Goal: Navigation & Orientation: Find specific page/section

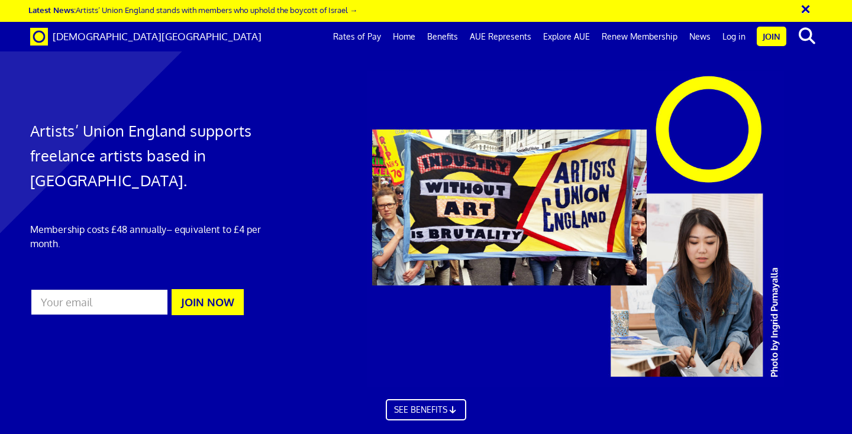
scroll to position [0, 7]
click at [414, 36] on link "Home" at bounding box center [404, 37] width 34 height 30
click at [408, 38] on link "Home" at bounding box center [404, 37] width 34 height 30
click at [403, 34] on link "Home" at bounding box center [404, 37] width 34 height 30
click at [385, 35] on link "Rates of Pay" at bounding box center [357, 37] width 60 height 30
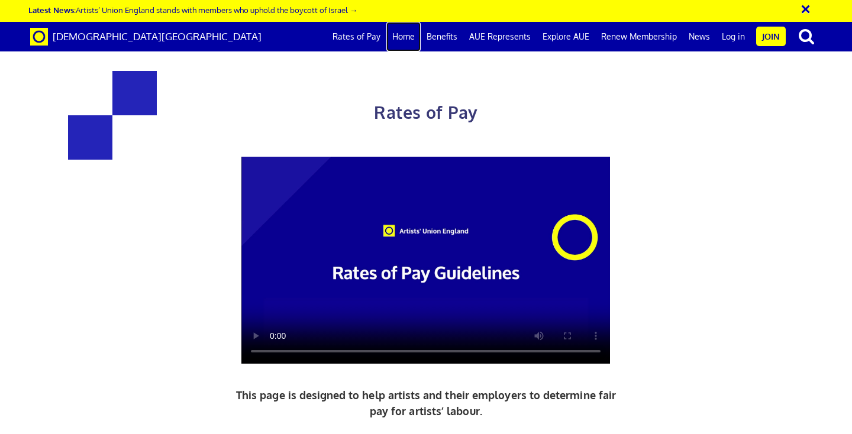
click at [415, 35] on link "Home" at bounding box center [403, 37] width 34 height 30
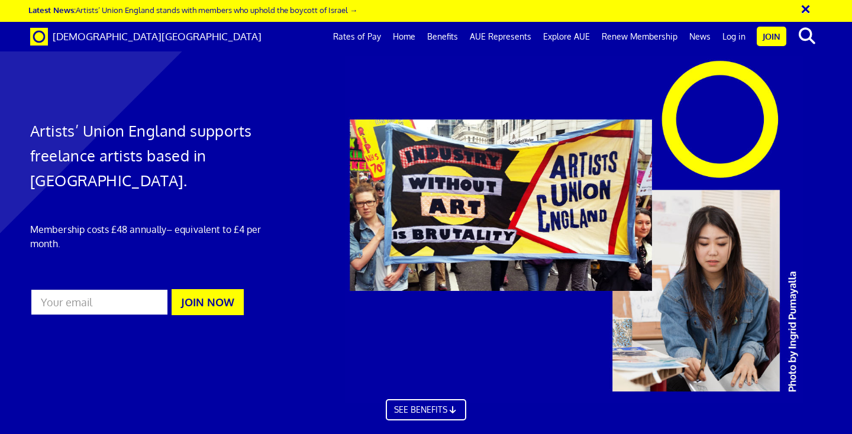
scroll to position [339, 0]
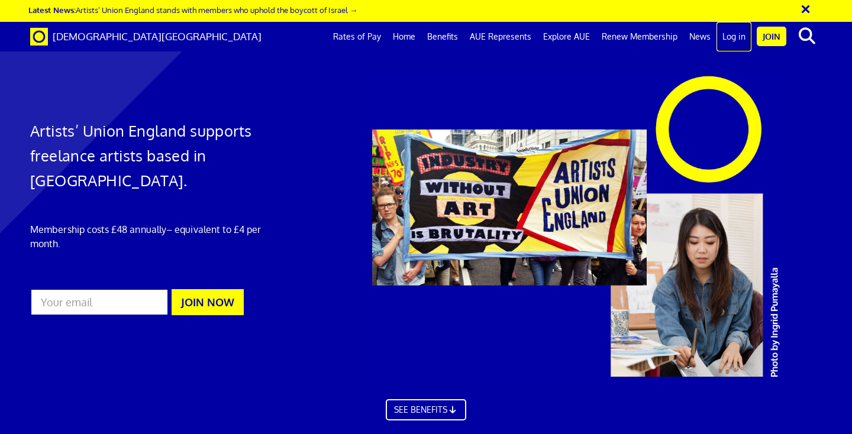
click at [724, 38] on link "Log in" at bounding box center [734, 37] width 35 height 30
